Goal: Task Accomplishment & Management: Use online tool/utility

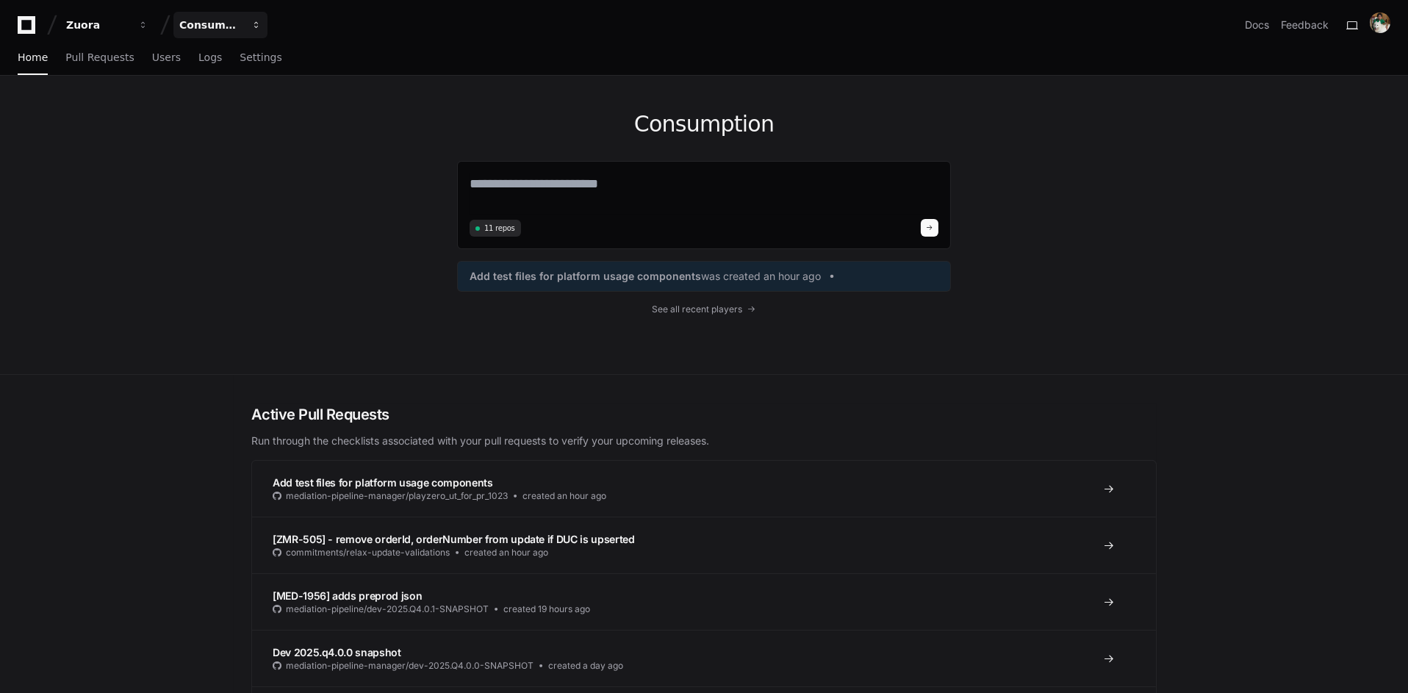
click at [240, 23] on div "Consumption" at bounding box center [210, 25] width 63 height 15
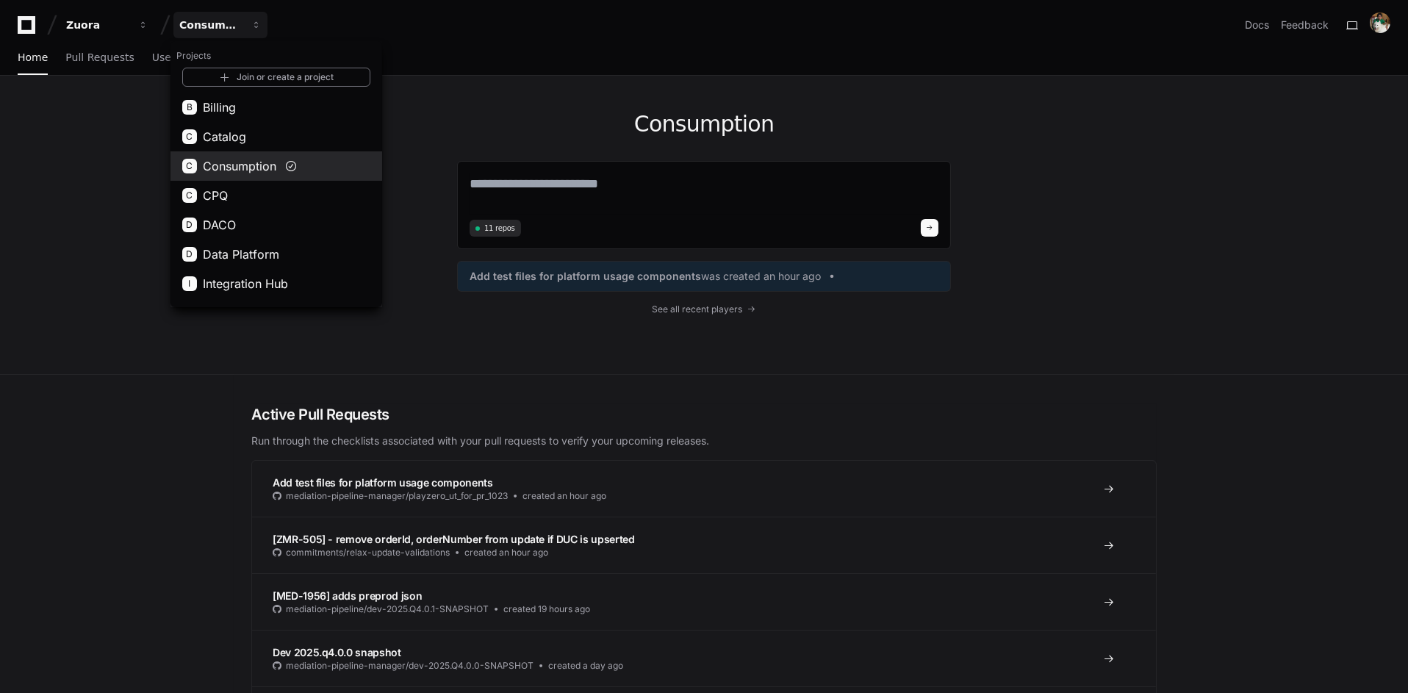
click at [315, 160] on button "C Consumption" at bounding box center [276, 165] width 212 height 29
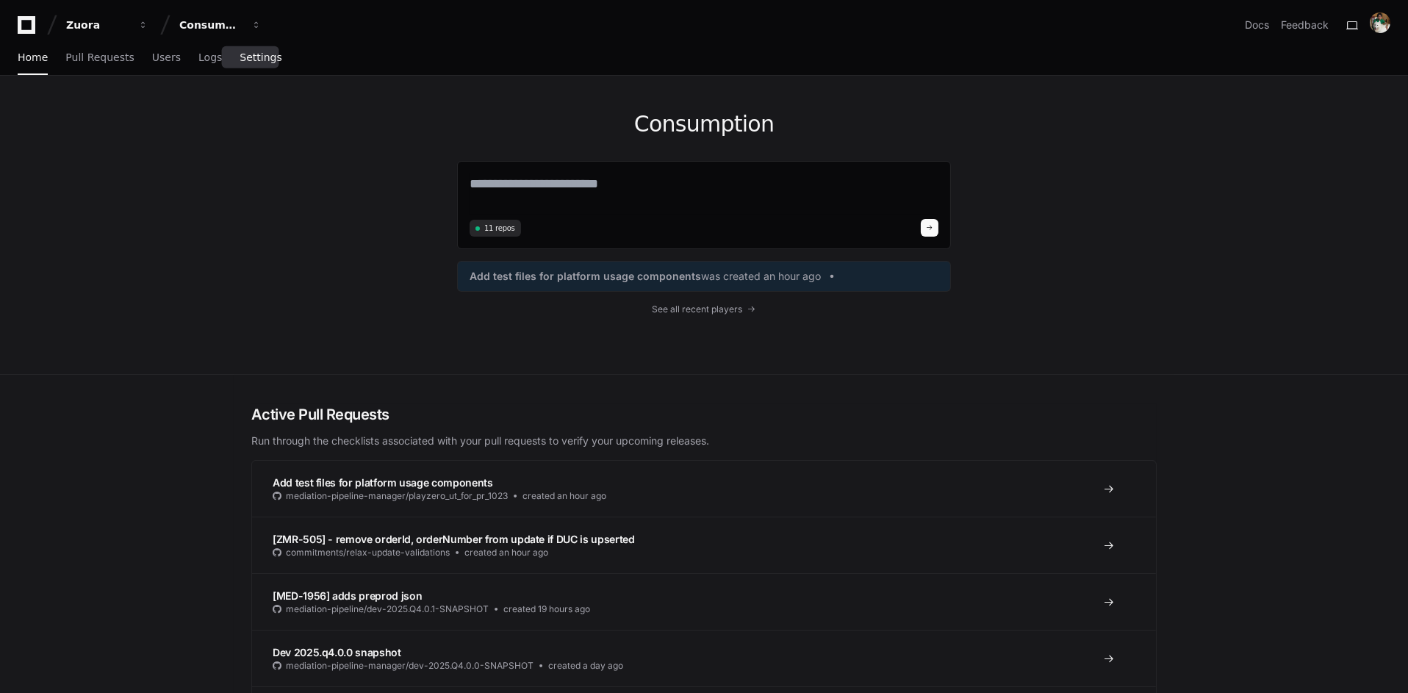
click at [260, 59] on span "Settings" at bounding box center [261, 57] width 42 height 9
click at [260, 60] on span "Settings" at bounding box center [261, 57] width 42 height 9
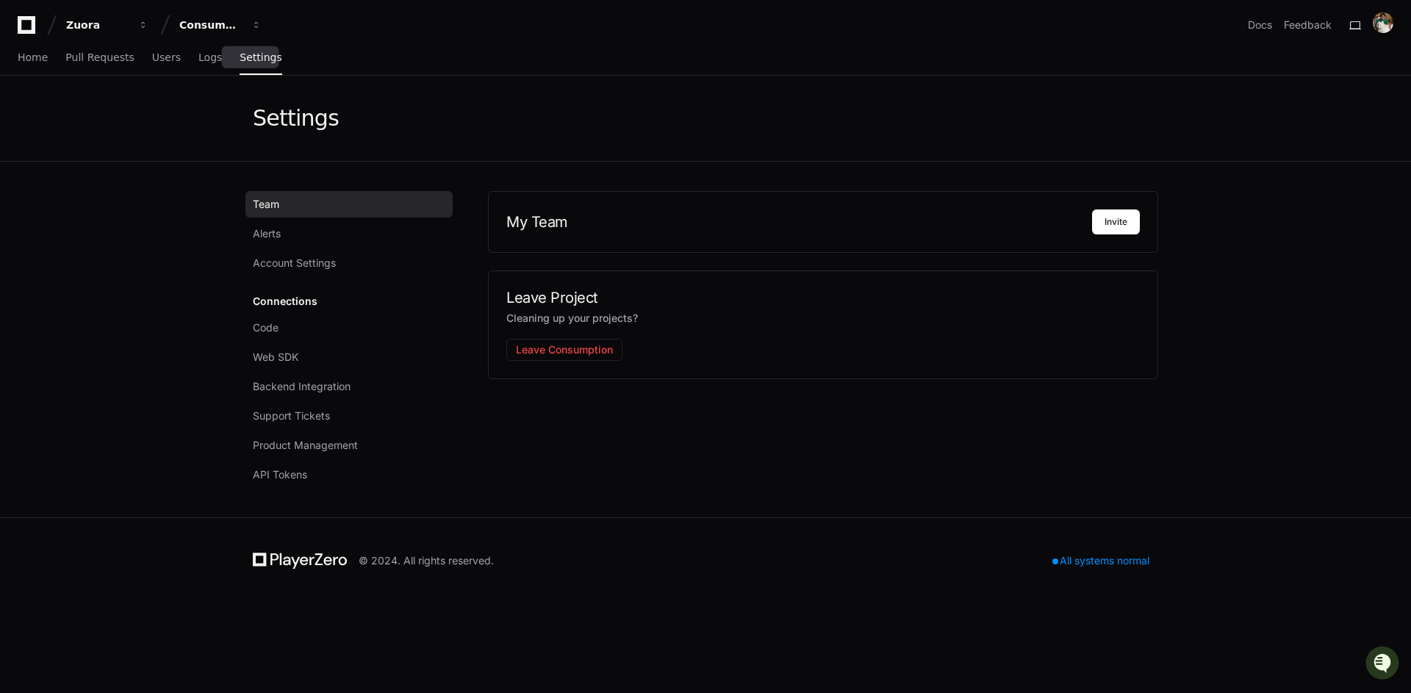
click at [248, 56] on span "Settings" at bounding box center [261, 57] width 42 height 9
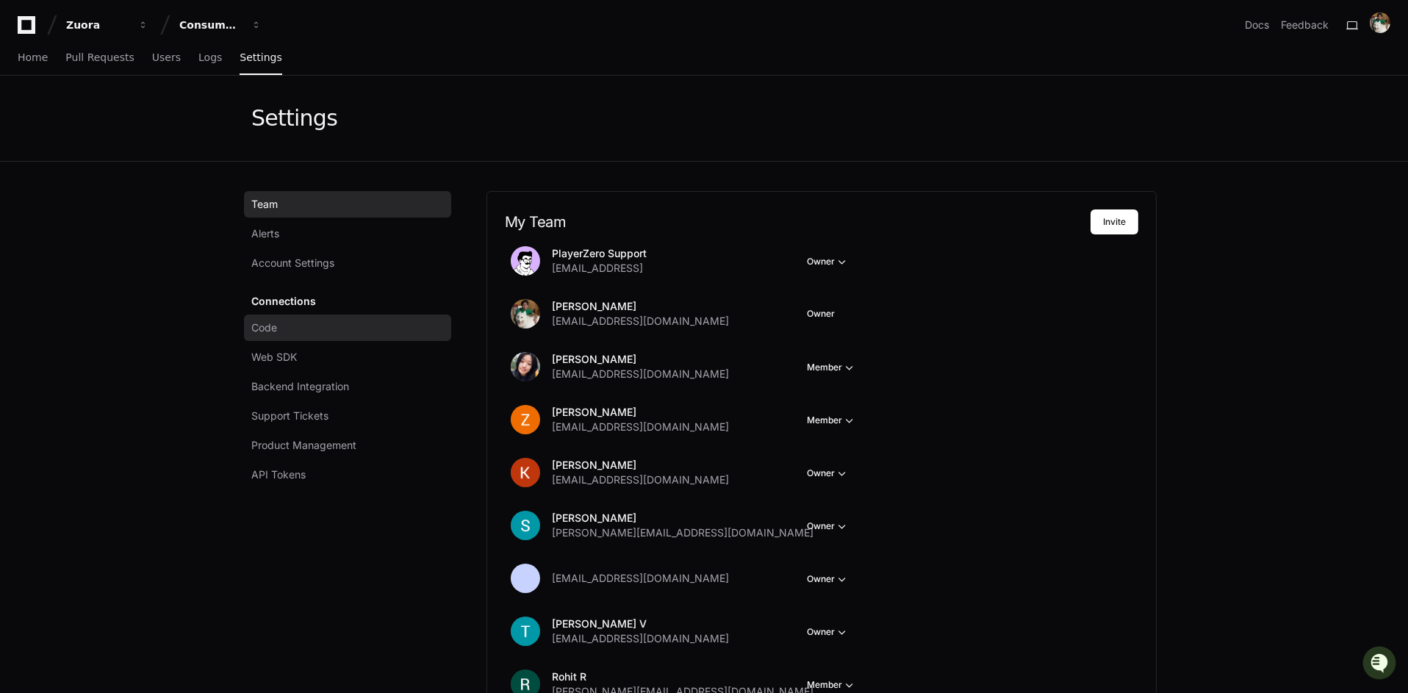
click at [345, 324] on link "Code" at bounding box center [347, 327] width 207 height 26
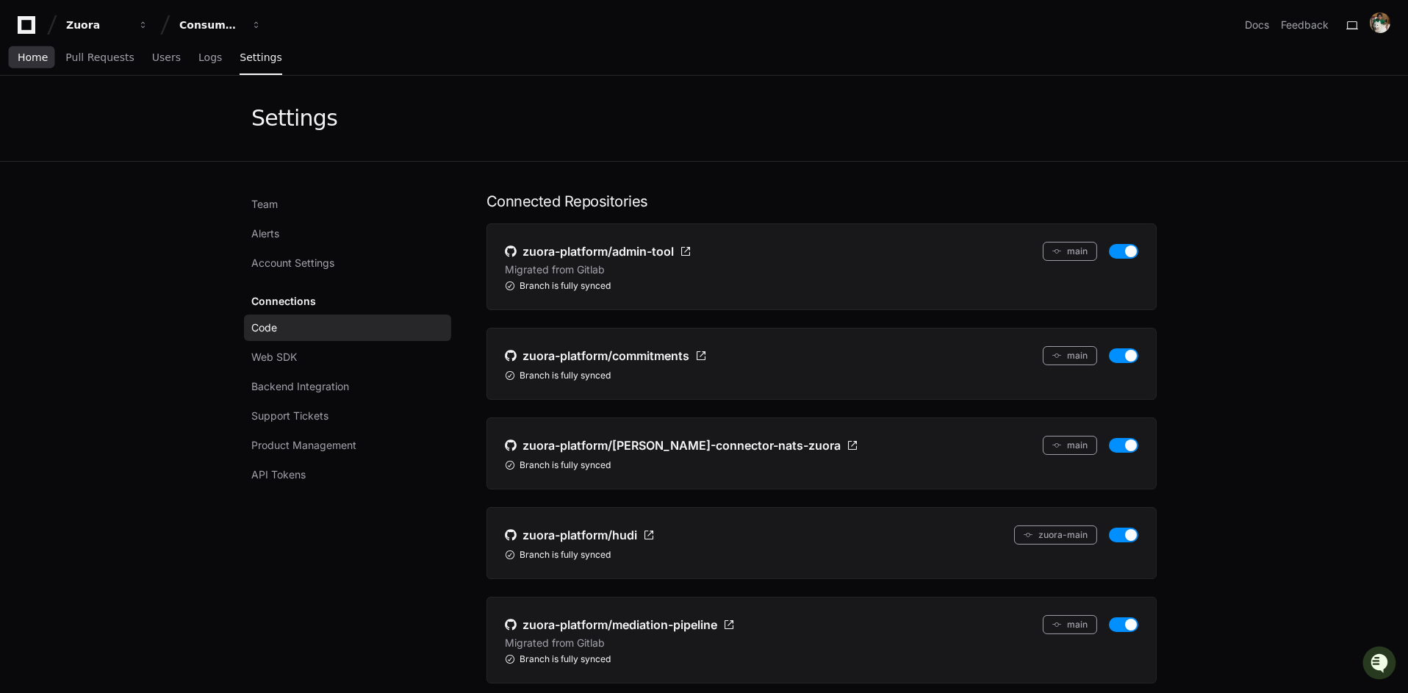
click at [37, 65] on link "Home" at bounding box center [33, 58] width 30 height 34
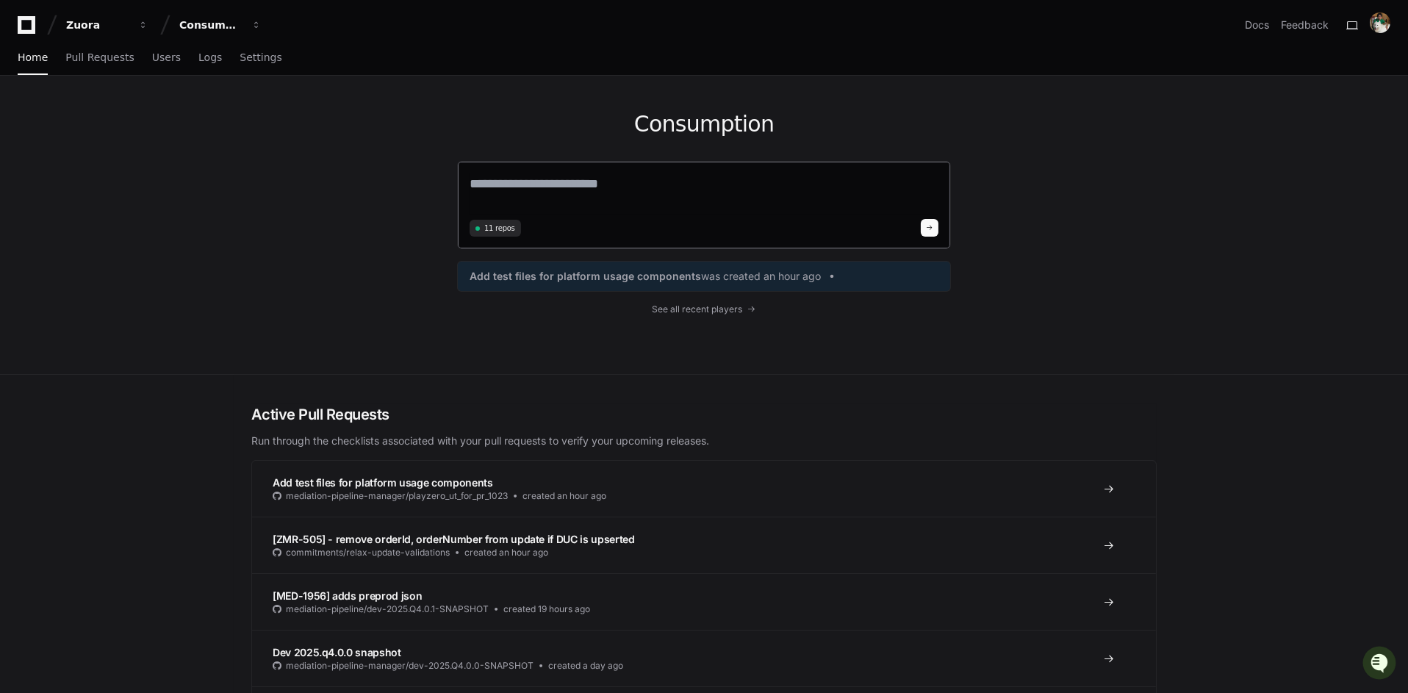
click at [574, 183] on textarea at bounding box center [704, 193] width 469 height 41
type textarea "**********"
click at [933, 217] on button at bounding box center [930, 226] width 18 height 18
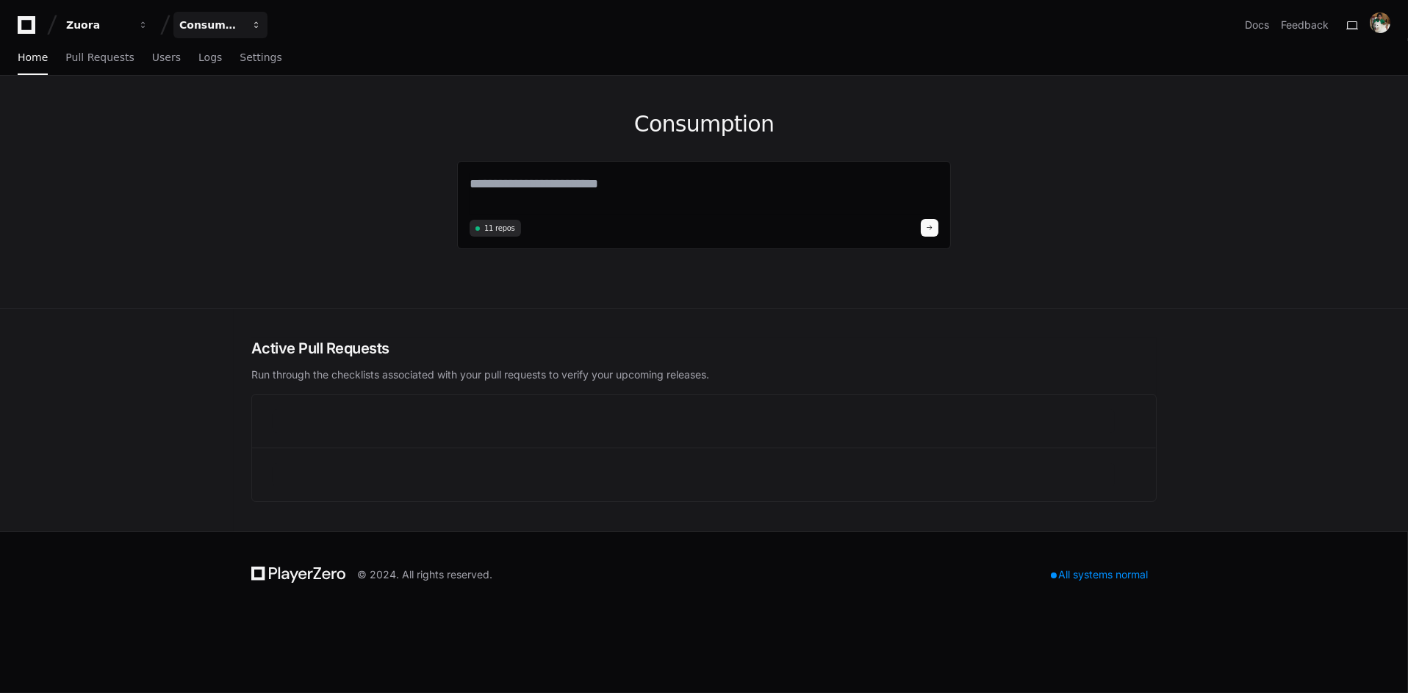
click at [234, 18] on div "Consumption" at bounding box center [210, 25] width 63 height 15
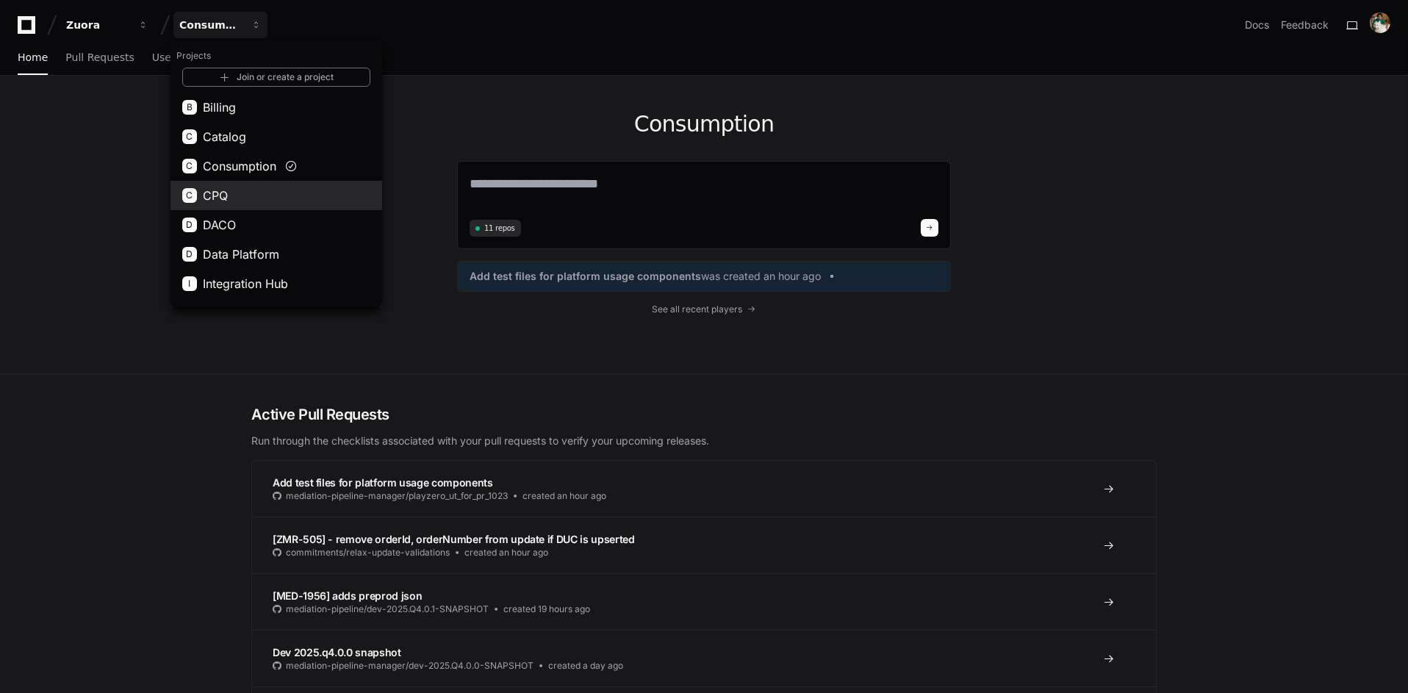
click at [309, 192] on button "C CPQ" at bounding box center [276, 195] width 212 height 29
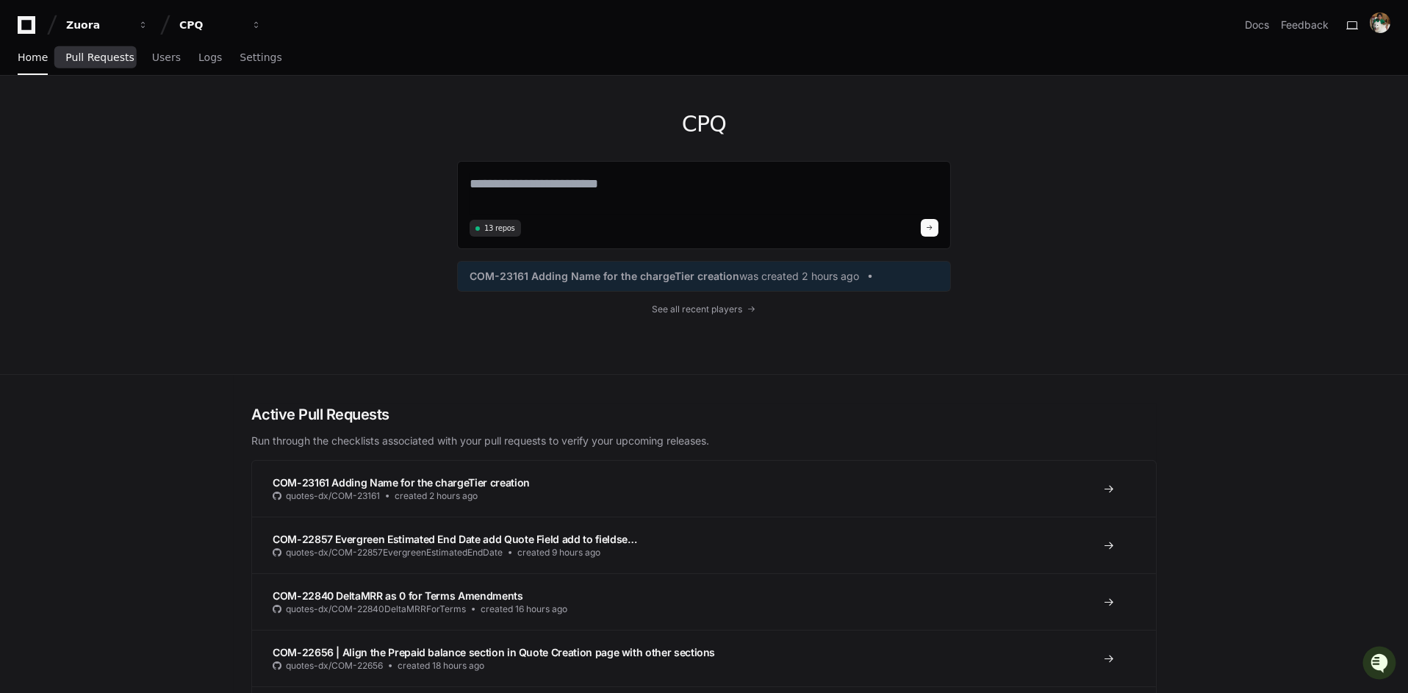
click at [104, 56] on span "Pull Requests" at bounding box center [99, 57] width 68 height 9
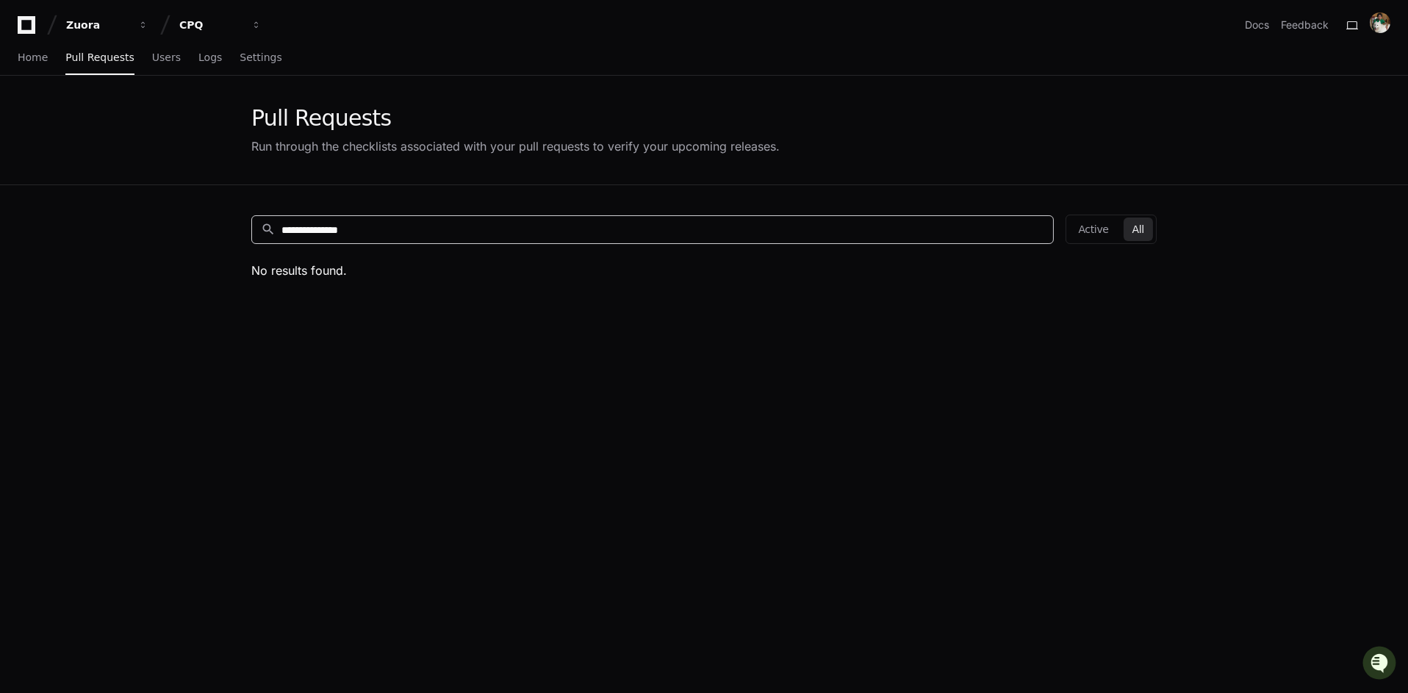
drag, startPoint x: 467, startPoint y: 229, endPoint x: 49, endPoint y: 194, distance: 418.8
click at [49, 194] on app-pull-request-list-page "**********" at bounding box center [704, 477] width 1408 height 802
paste input
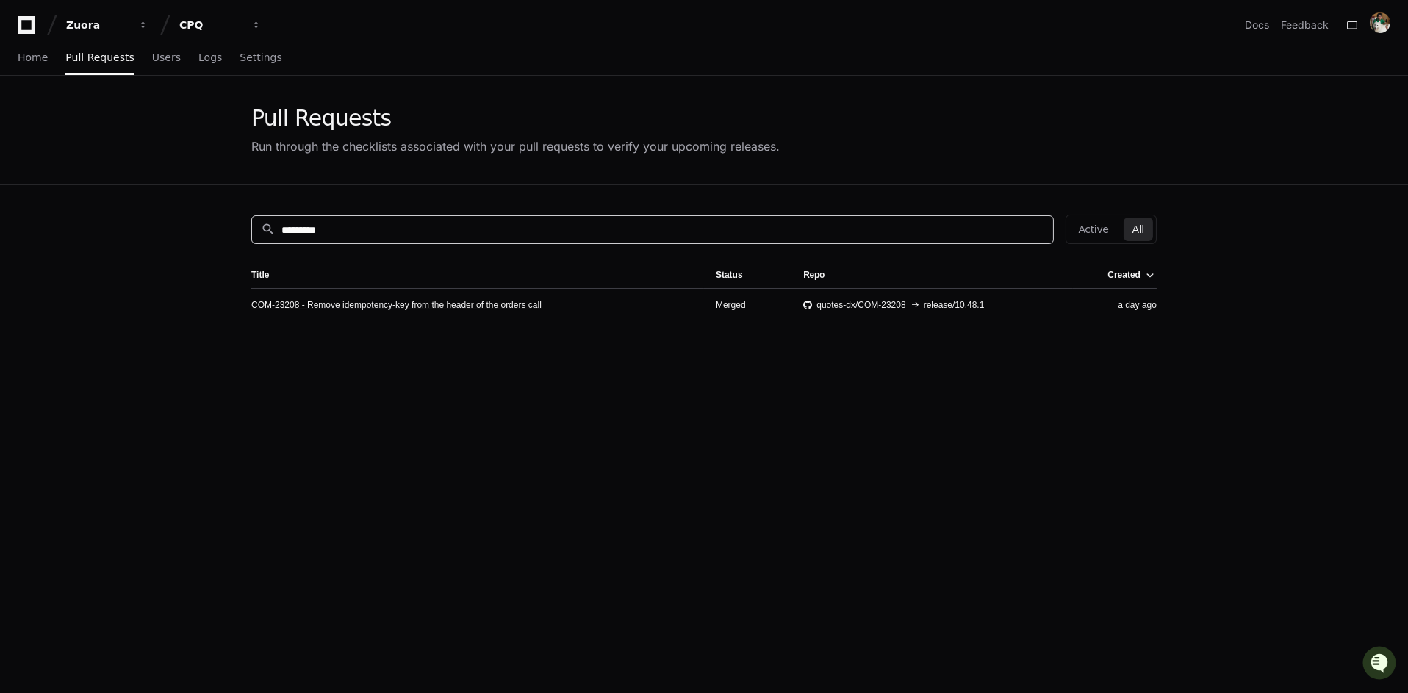
type input "*********"
click at [387, 305] on link "COM-23208 - Remove idempotency-key from the header of the orders call" at bounding box center [396, 305] width 290 height 12
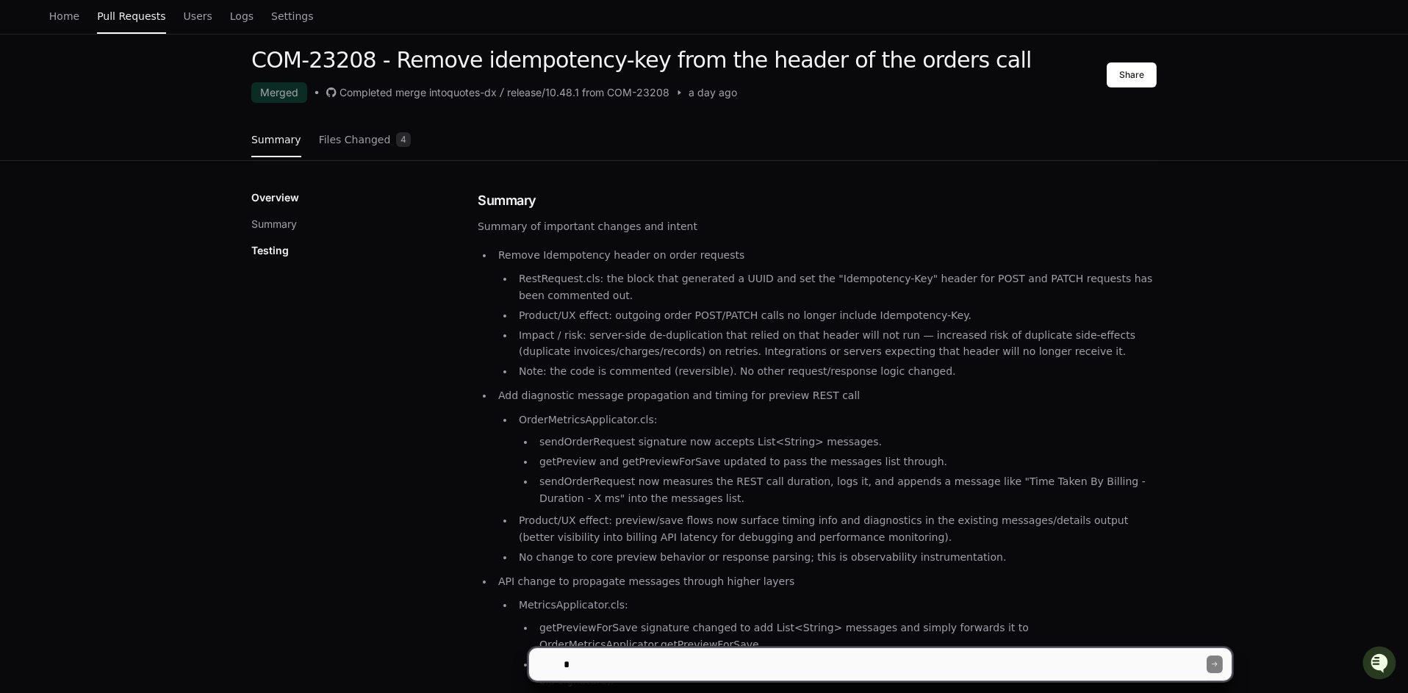
scroll to position [84, 0]
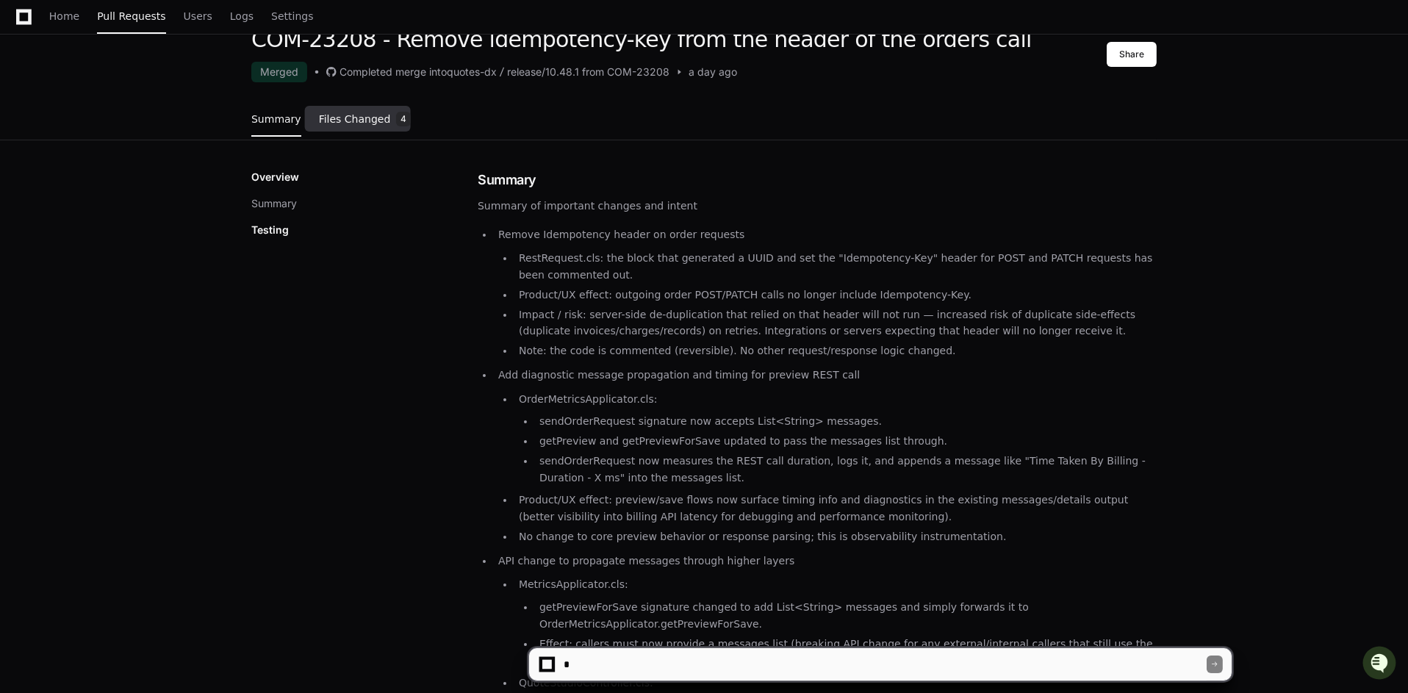
click at [373, 129] on link "Files Changed 4" at bounding box center [365, 120] width 93 height 40
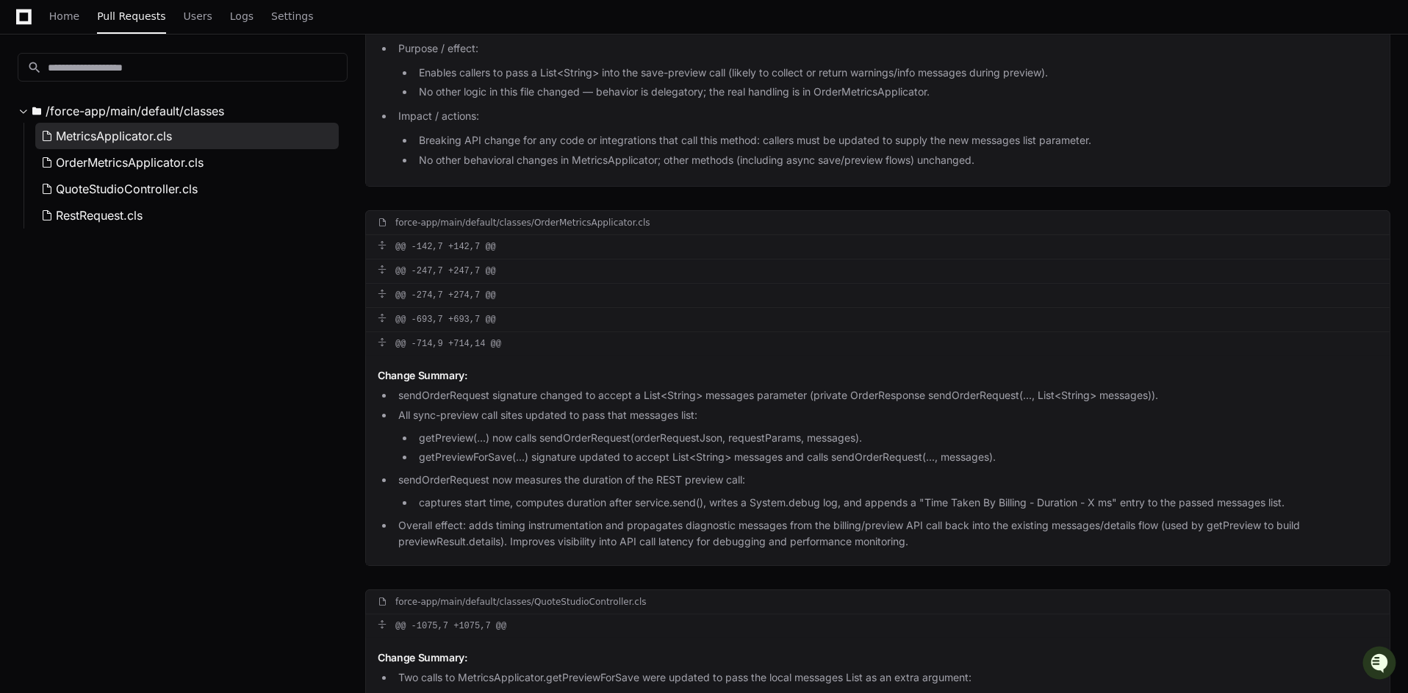
scroll to position [181, 0]
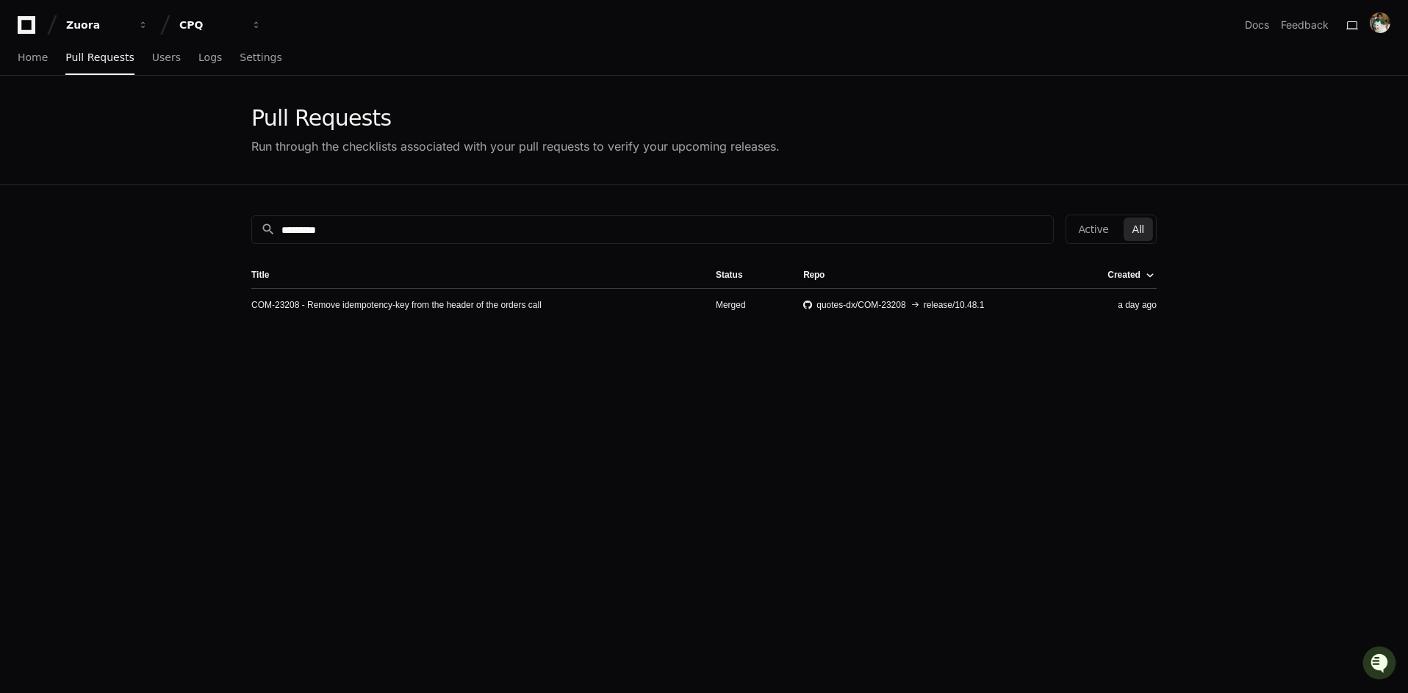
click at [349, 296] on td "COM-23208 - Remove idempotency-key from the header of the orders call" at bounding box center [477, 304] width 453 height 33
click at [349, 301] on link "COM-23208 - Remove idempotency-key from the header of the orders call" at bounding box center [396, 305] width 290 height 12
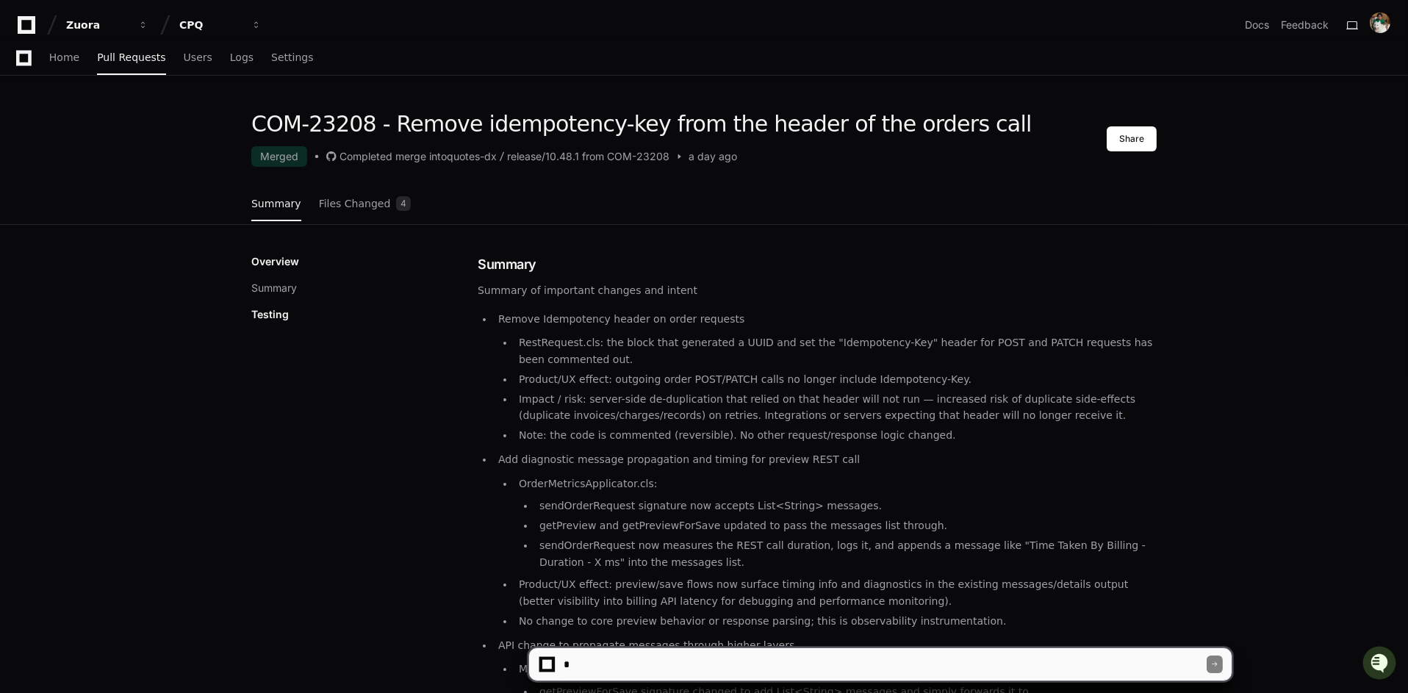
scroll to position [354, 0]
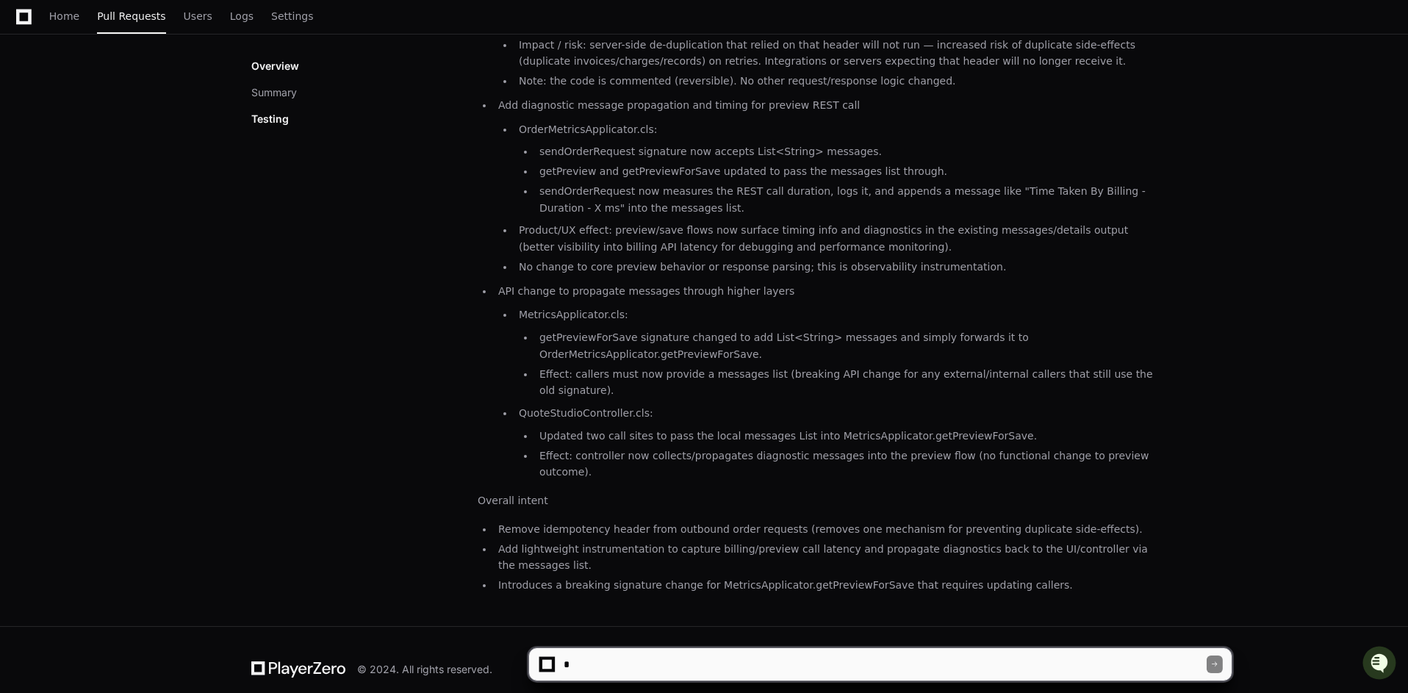
click at [638, 655] on textarea at bounding box center [883, 664] width 645 height 32
type textarea "*"
click at [614, 667] on textarea at bounding box center [883, 664] width 645 height 32
click at [658, 658] on textarea at bounding box center [883, 664] width 645 height 32
type textarea "**********"
